Goal: Check status

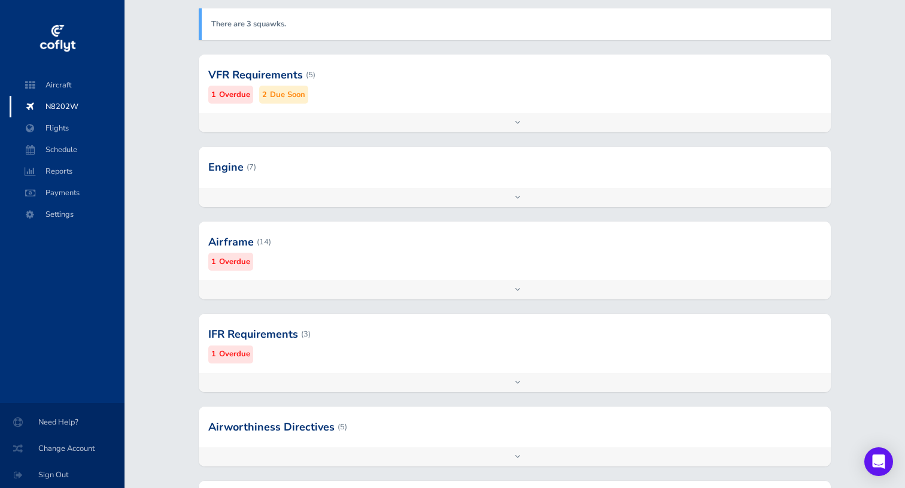
scroll to position [162, 0]
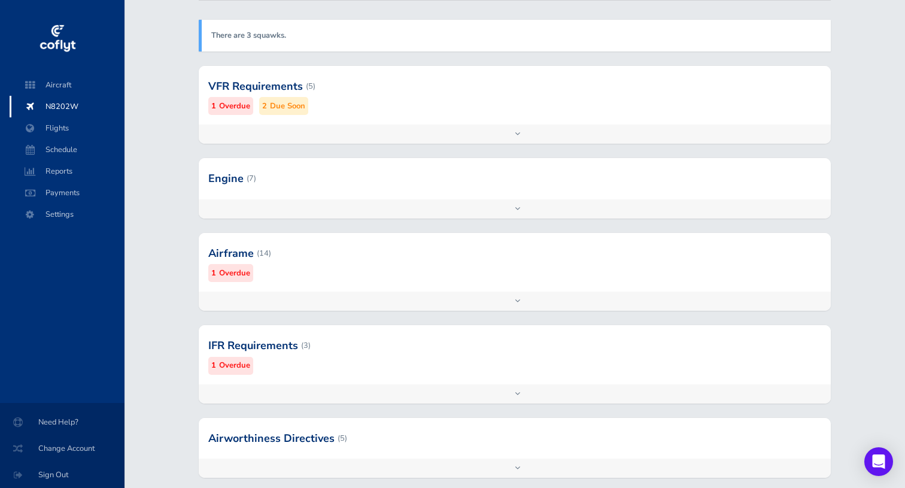
click at [342, 344] on div at bounding box center [515, 345] width 633 height 59
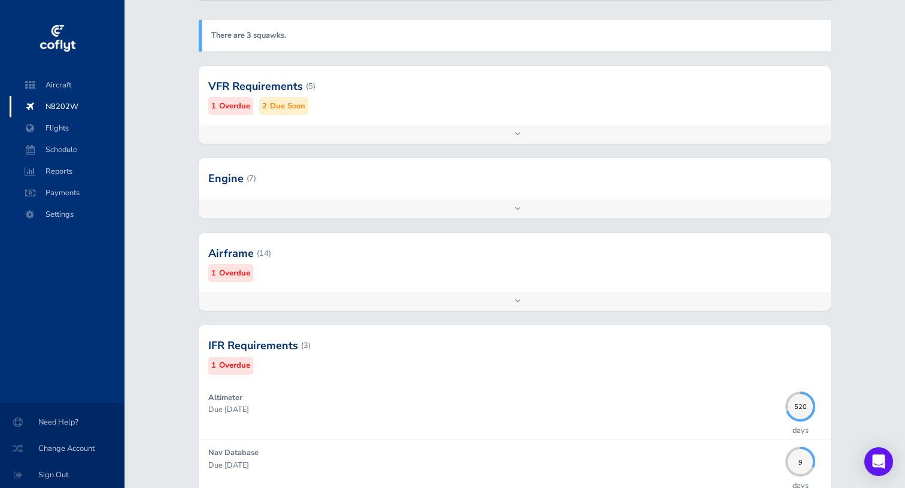
click at [342, 344] on div at bounding box center [515, 345] width 633 height 59
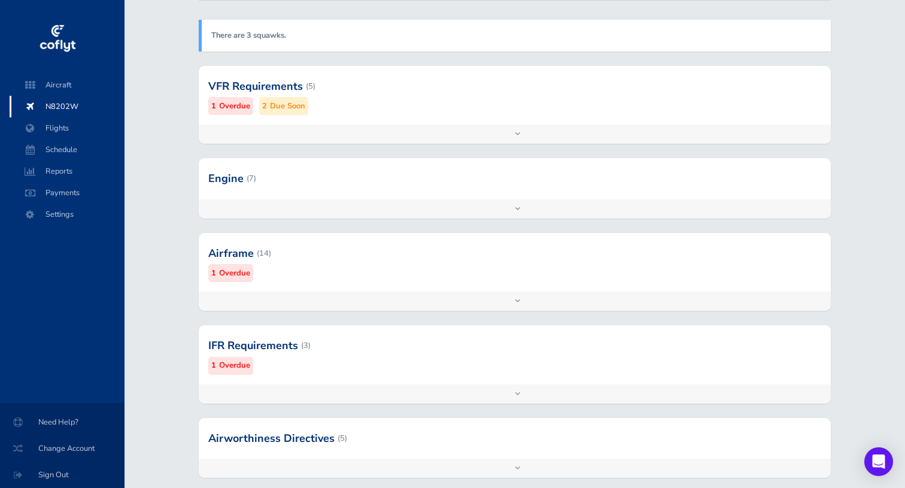
scroll to position [0, 0]
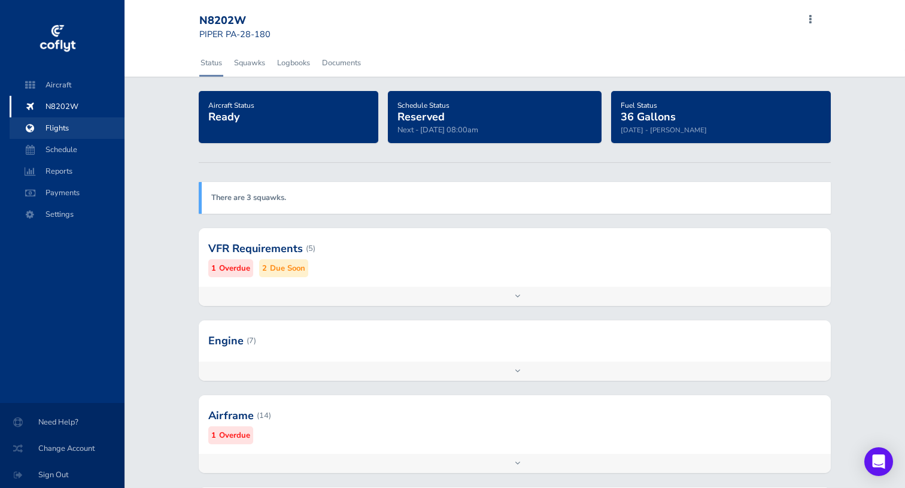
click at [69, 132] on span "Flights" at bounding box center [67, 128] width 91 height 22
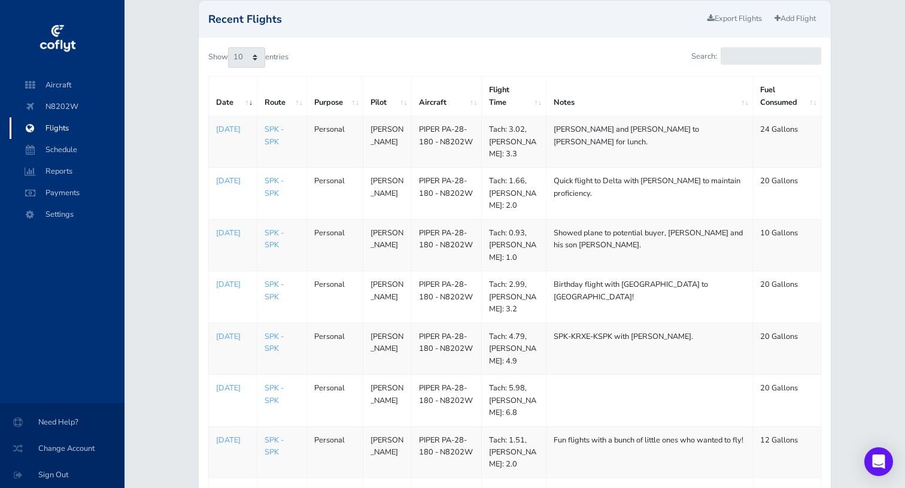
scroll to position [91, 0]
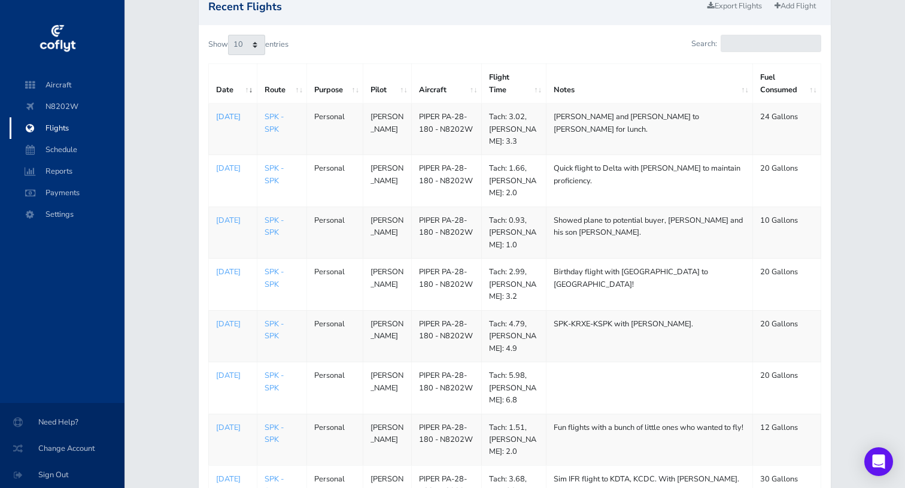
click at [228, 118] on p "[DATE]" at bounding box center [233, 117] width 34 height 12
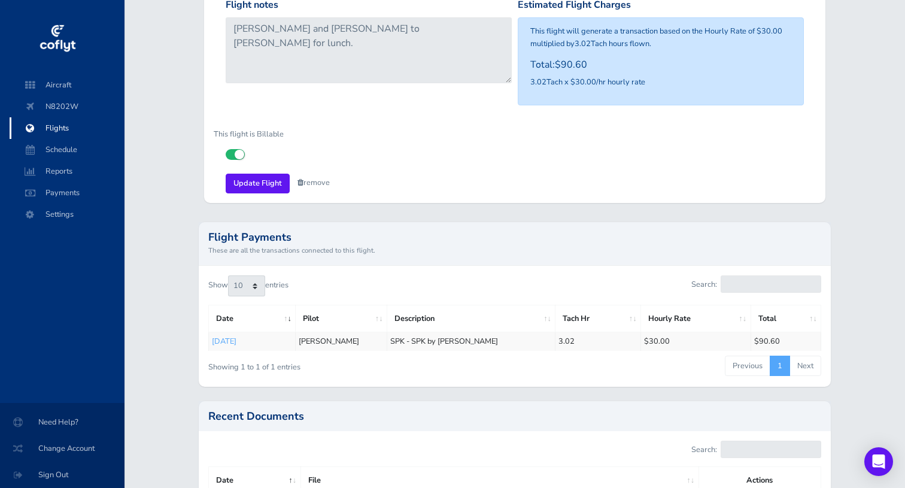
scroll to position [818, 0]
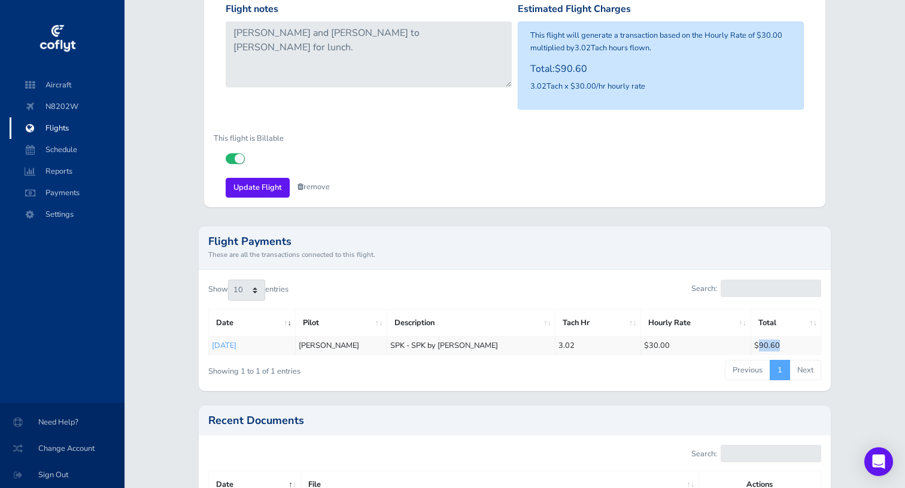
drag, startPoint x: 756, startPoint y: 347, endPoint x: 784, endPoint y: 347, distance: 27.5
click at [784, 347] on td "$90.60" at bounding box center [785, 345] width 71 height 19
copy td "90.60"
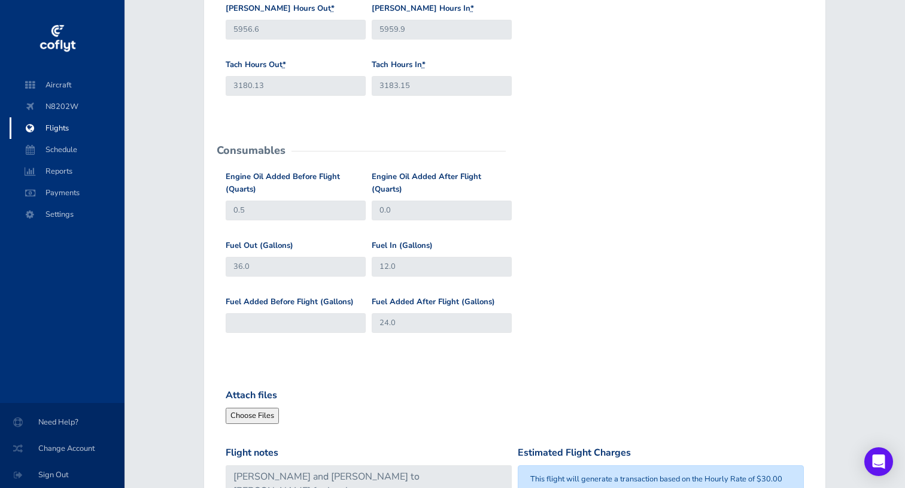
scroll to position [0, 0]
